Goal: Information Seeking & Learning: Learn about a topic

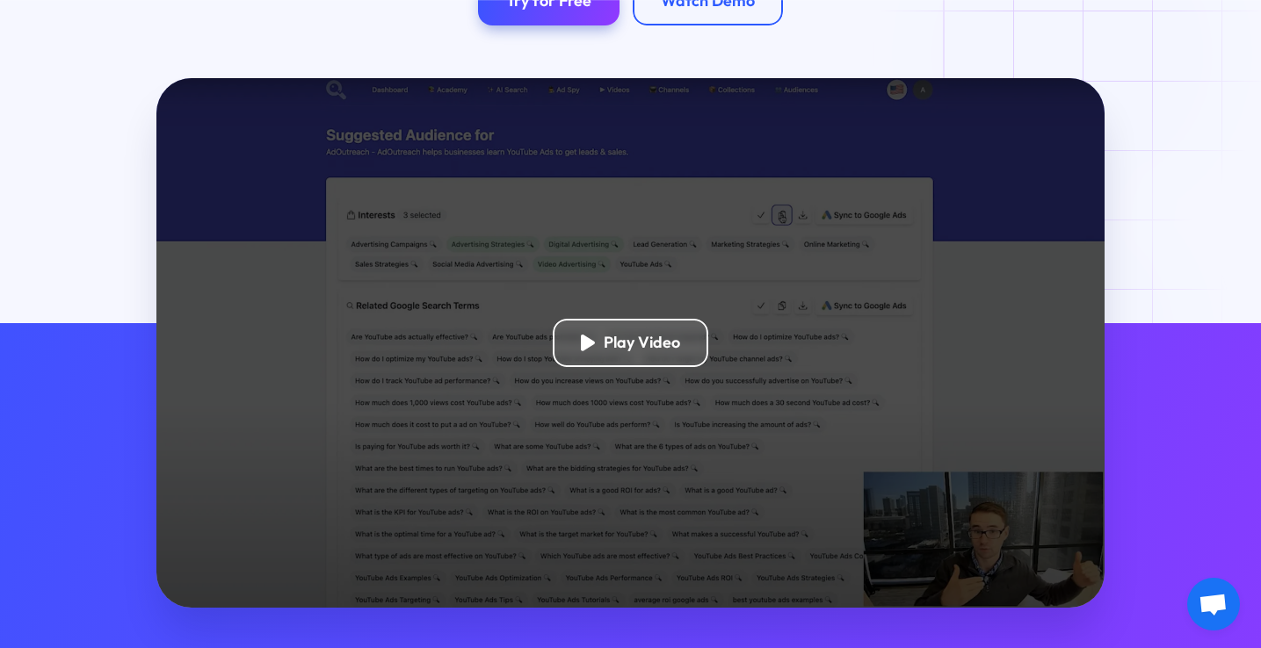
scroll to position [378, 0]
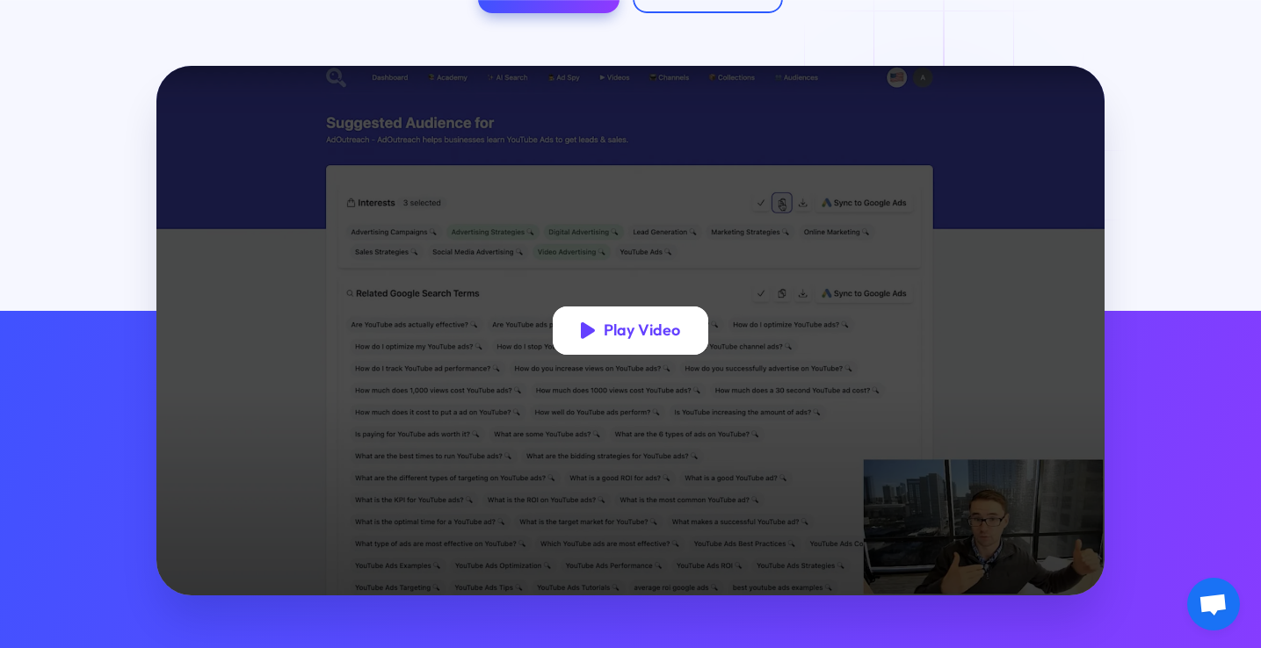
click at [636, 347] on div "Play Video" at bounding box center [631, 331] width 156 height 49
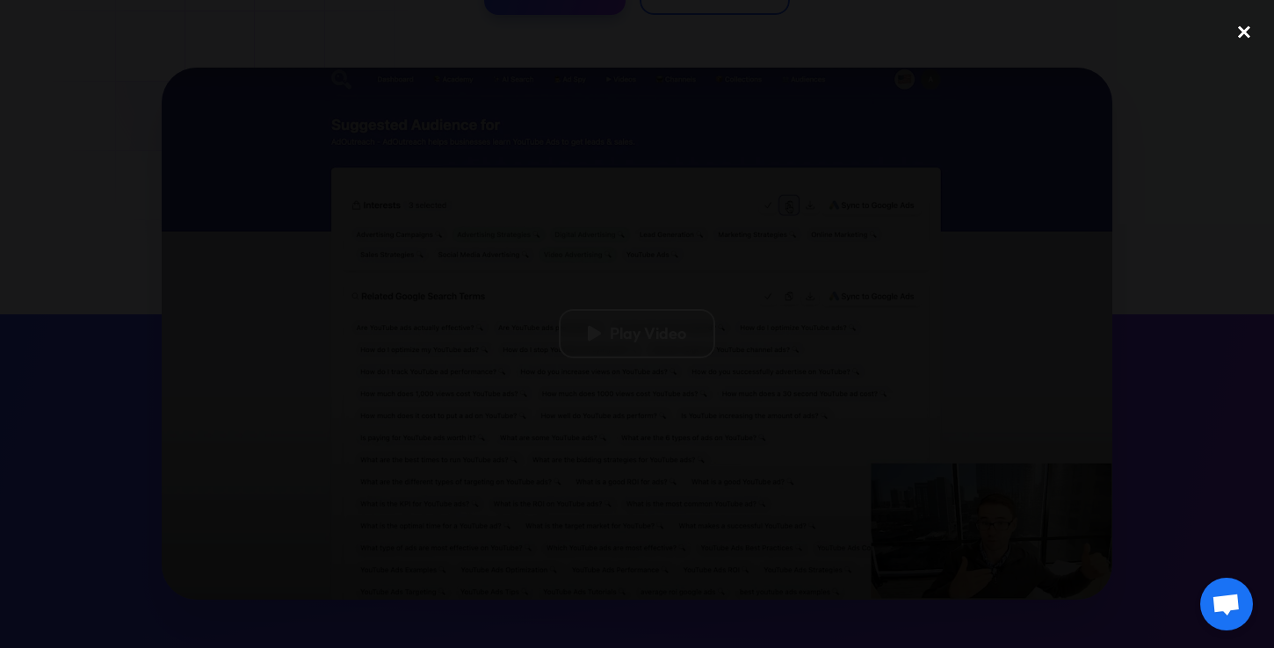
click at [1235, 33] on div "close lightbox" at bounding box center [1244, 32] width 60 height 39
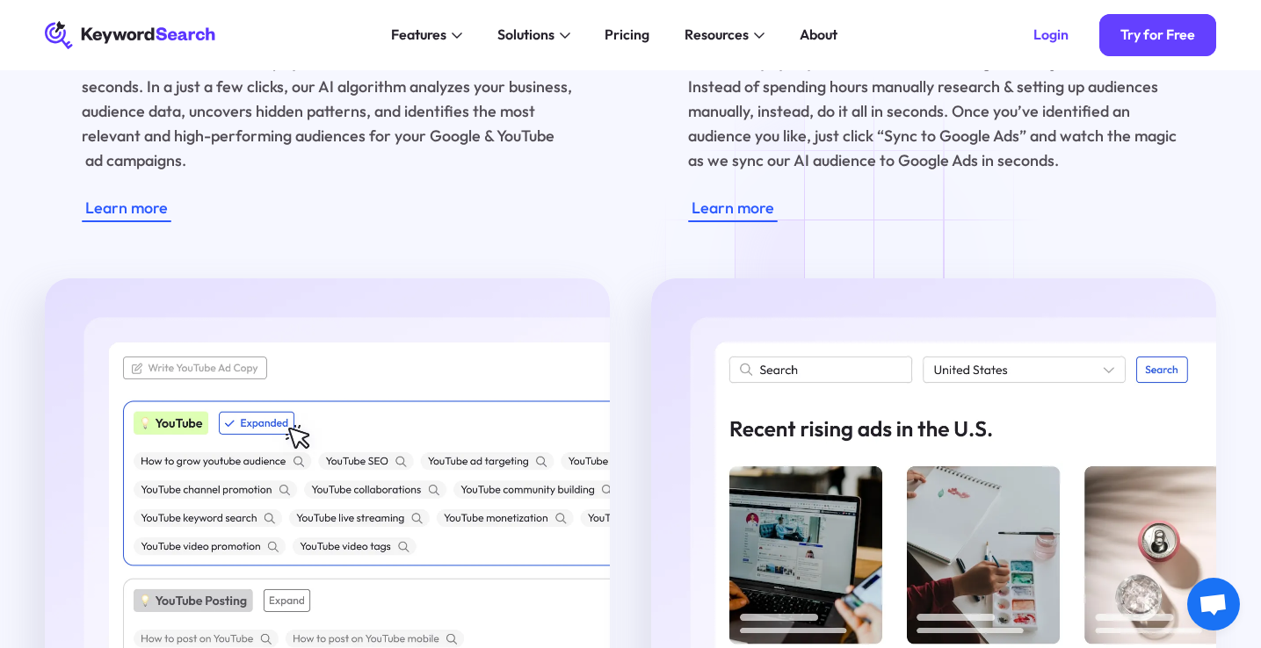
scroll to position [0, 0]
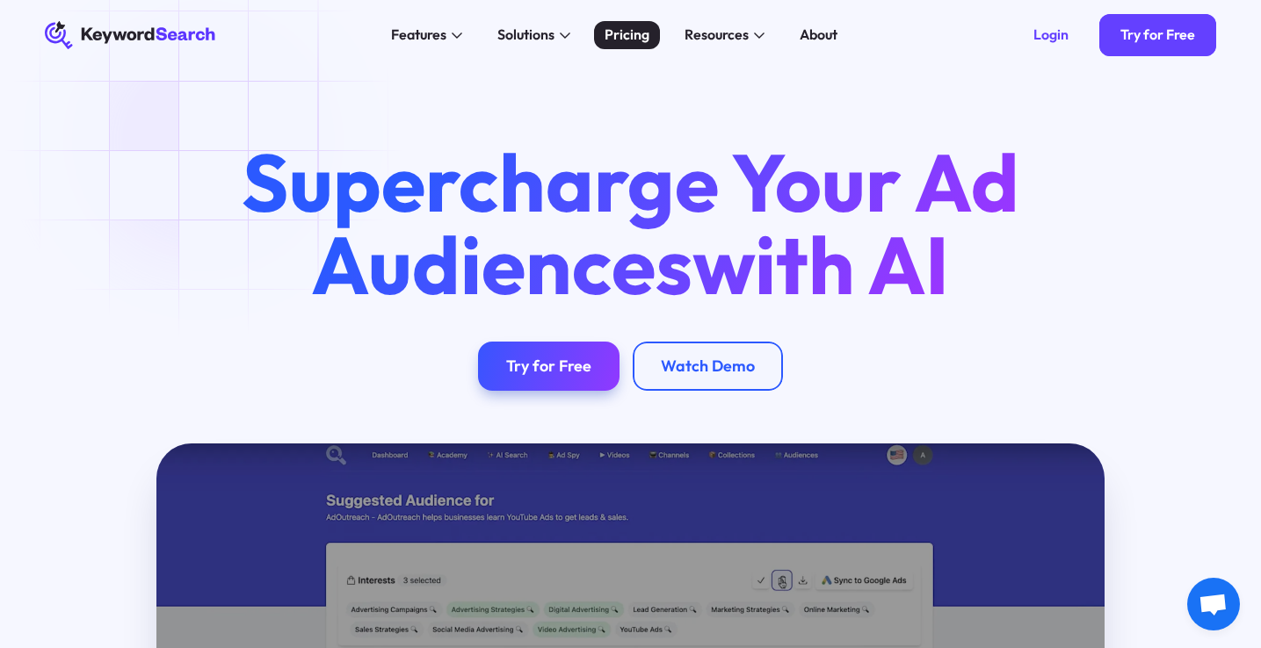
click at [636, 33] on div "Pricing" at bounding box center [626, 35] width 45 height 21
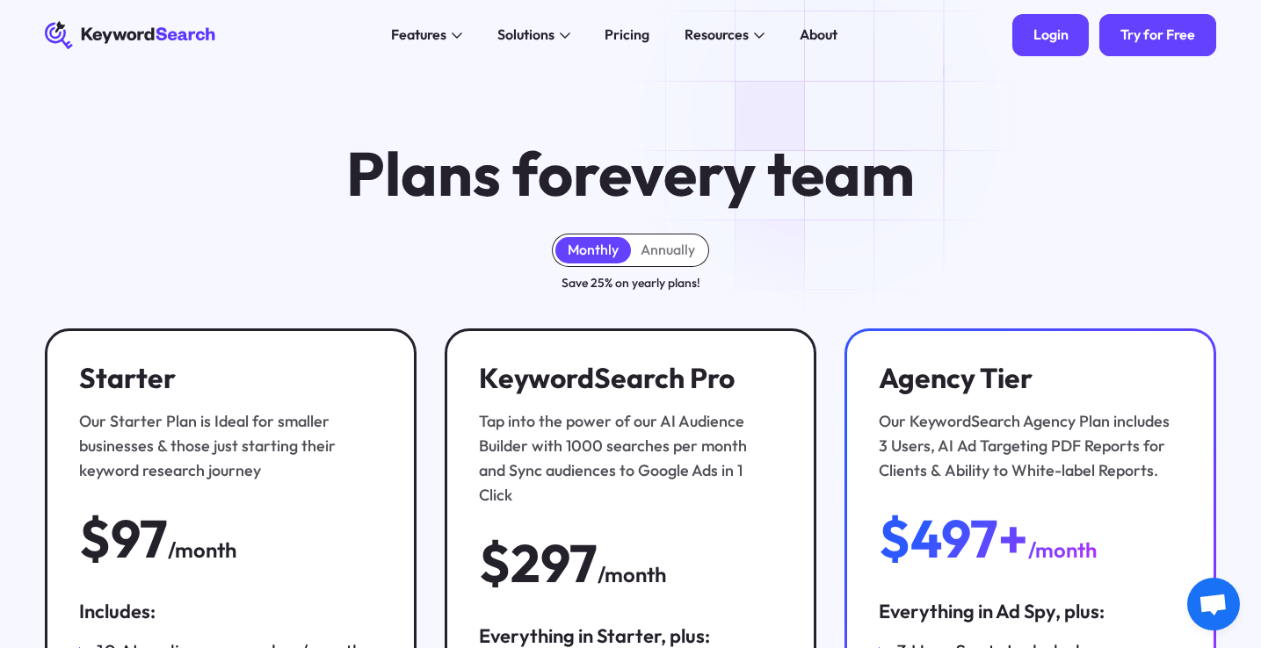
click at [1043, 33] on div "Login" at bounding box center [1050, 35] width 35 height 18
